Goal: Task Accomplishment & Management: Complete application form

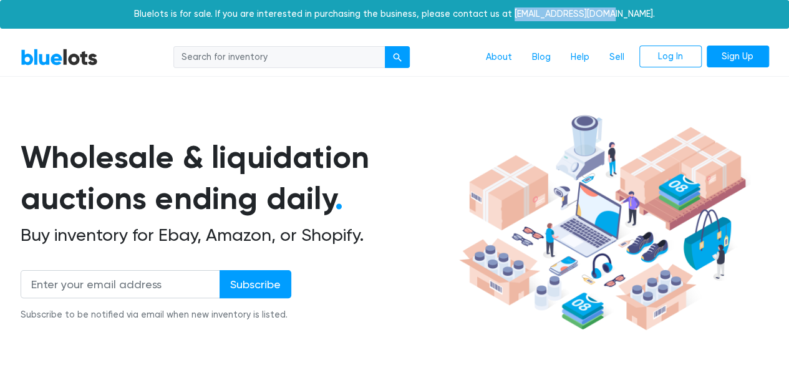
drag, startPoint x: 528, startPoint y: 12, endPoint x: 616, endPoint y: 14, distance: 87.9
click at [616, 14] on div "Bluelots is for sale. If you are interested in purchasing the business, please …" at bounding box center [394, 14] width 789 height 29
copy div "[EMAIL_ADDRESS][DOMAIN_NAME]"
click at [621, 57] on link "Sell" at bounding box center [616, 58] width 35 height 24
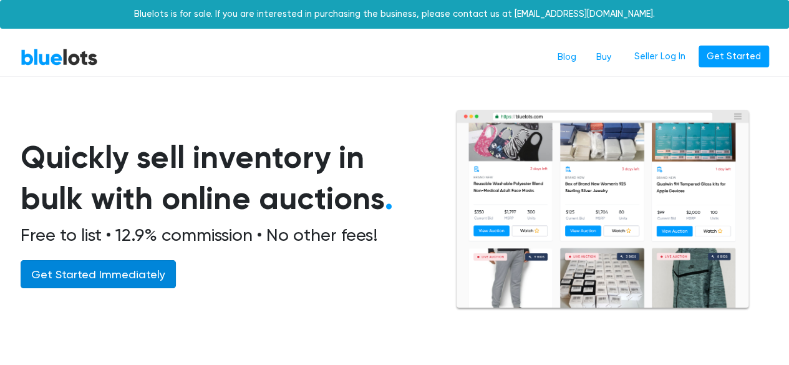
click at [109, 270] on link "Get Started Immediately" at bounding box center [98, 274] width 155 height 28
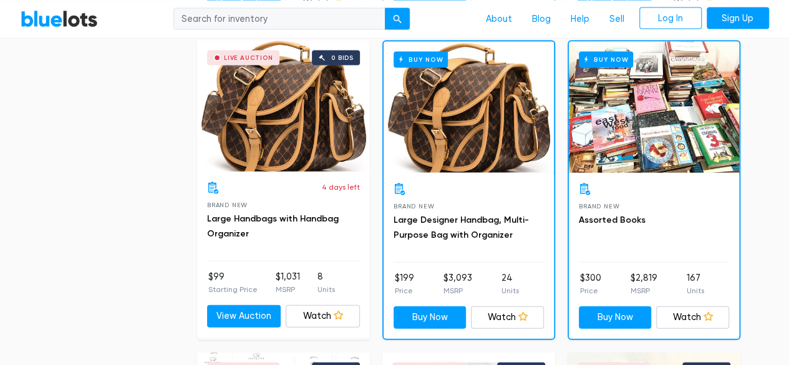
scroll to position [4947, 0]
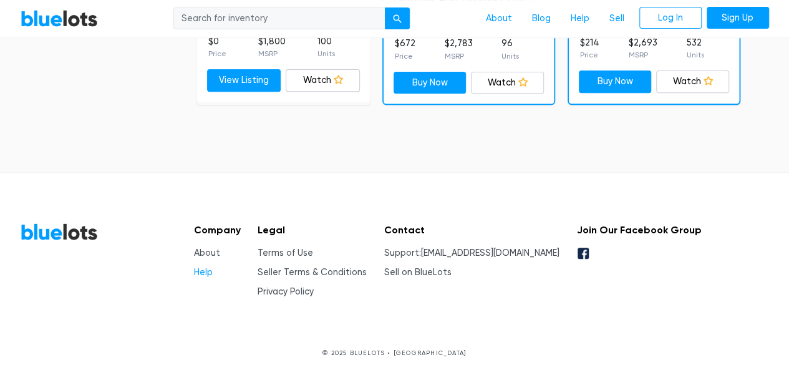
click at [199, 267] on link "Help" at bounding box center [203, 272] width 19 height 11
click at [589, 248] on icon at bounding box center [582, 253] width 11 height 11
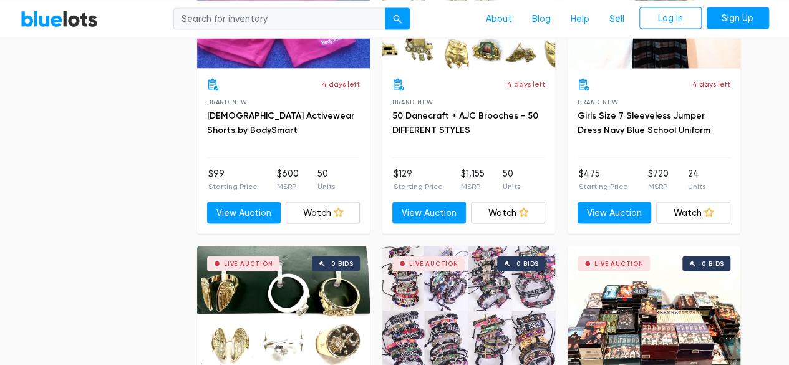
scroll to position [3558, 0]
